Goal: Task Accomplishment & Management: Use online tool/utility

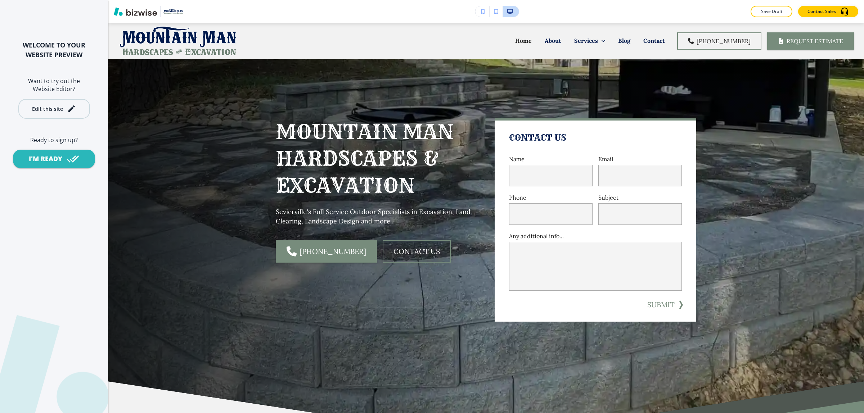
click at [59, 110] on div "Edit this site" at bounding box center [47, 108] width 31 height 5
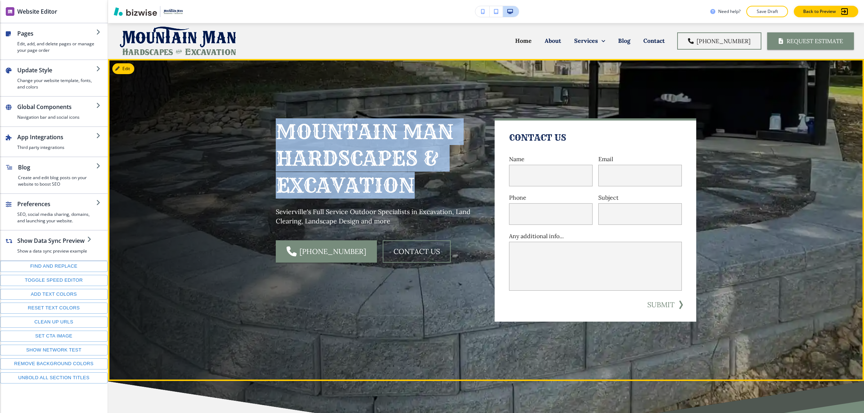
drag, startPoint x: 275, startPoint y: 129, endPoint x: 428, endPoint y: 179, distance: 161.3
click at [428, 180] on p "Mountain Man Hardscapes & Excavation" at bounding box center [377, 158] width 202 height 80
click at [428, 179] on p "Mountain Man Hardscapes & Excavation" at bounding box center [377, 158] width 202 height 80
